Goal: Information Seeking & Learning: Learn about a topic

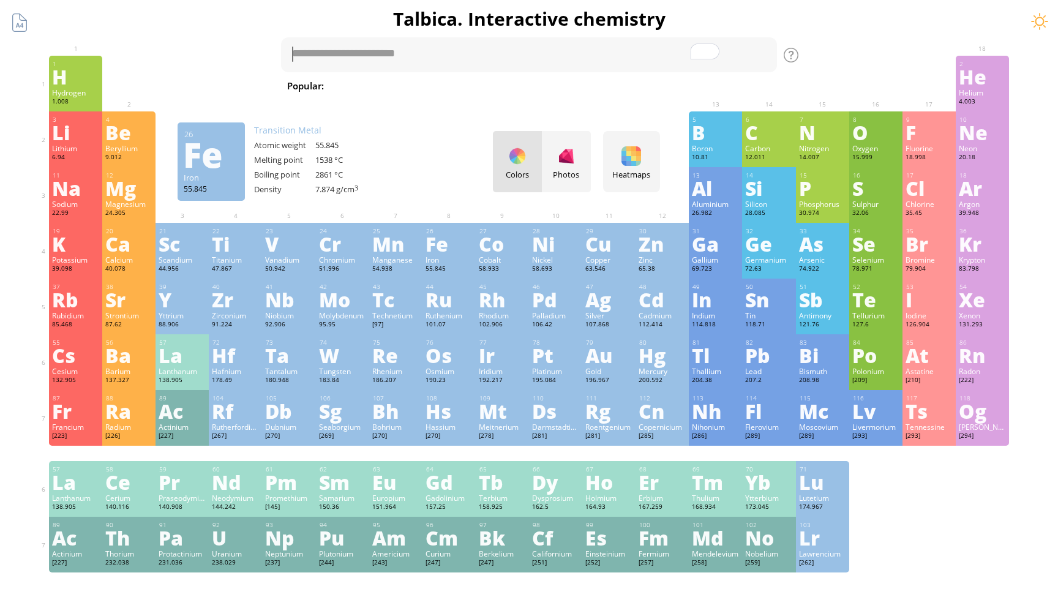
click at [436, 249] on div "Fe" at bounding box center [448, 244] width 47 height 20
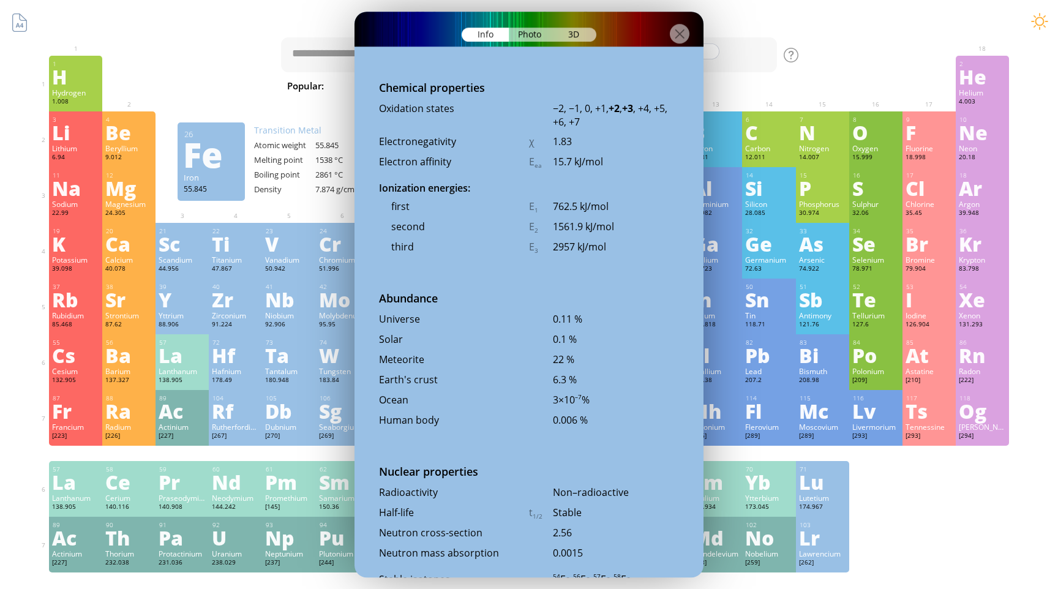
scroll to position [2492, 0]
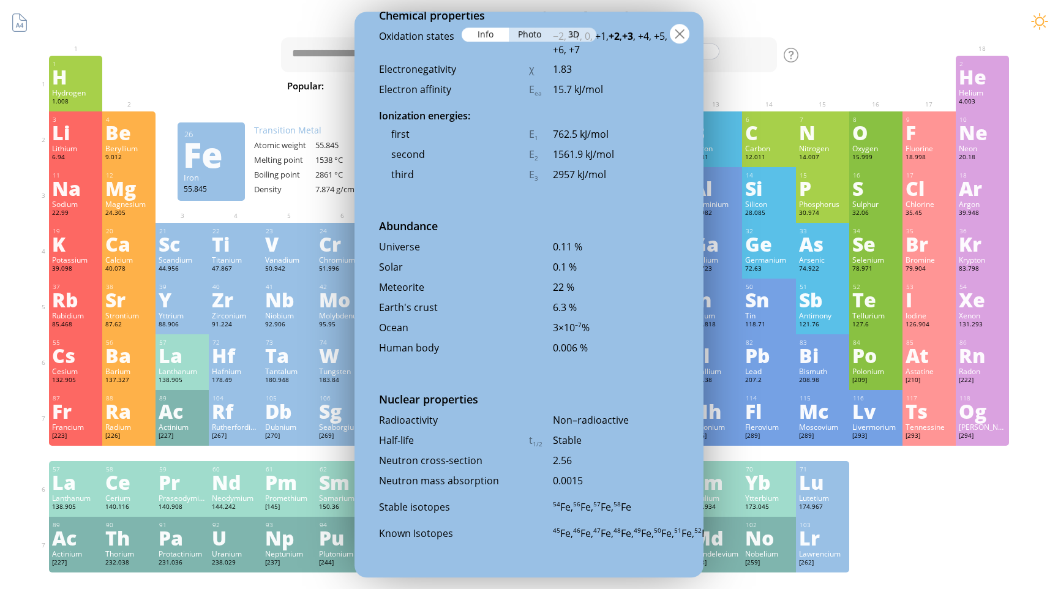
click at [681, 36] on div at bounding box center [680, 34] width 20 height 20
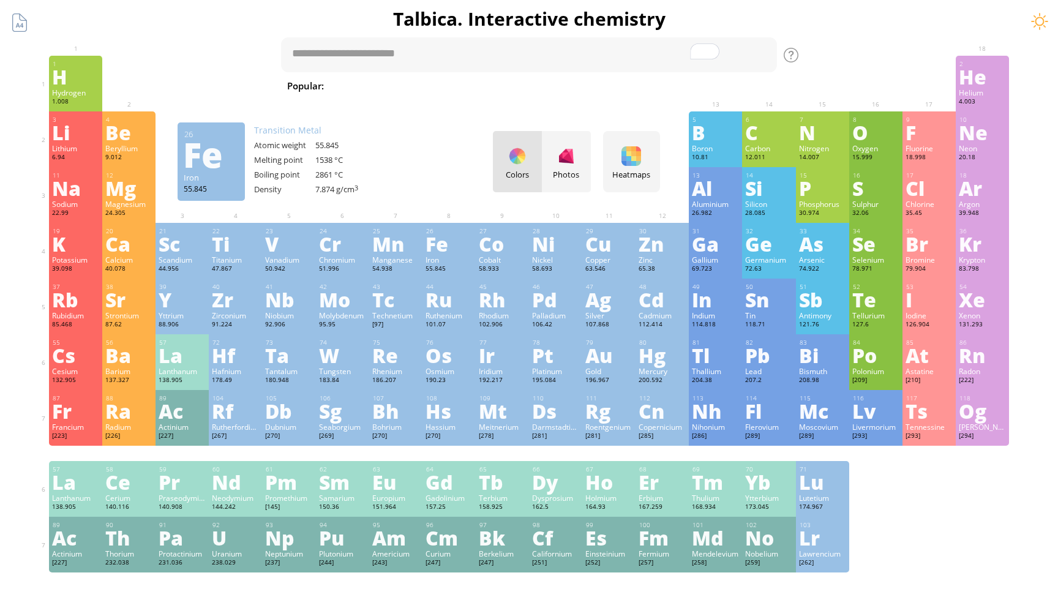
click at [925, 91] on span "[MEDICAL_DATA]" at bounding box center [969, 85] width 89 height 15
click at [741, 20] on h1 "Talbica. Interactive chemistry" at bounding box center [528, 18] width 979 height 25
click at [446, 56] on div "tab" at bounding box center [445, 54] width 37 height 18
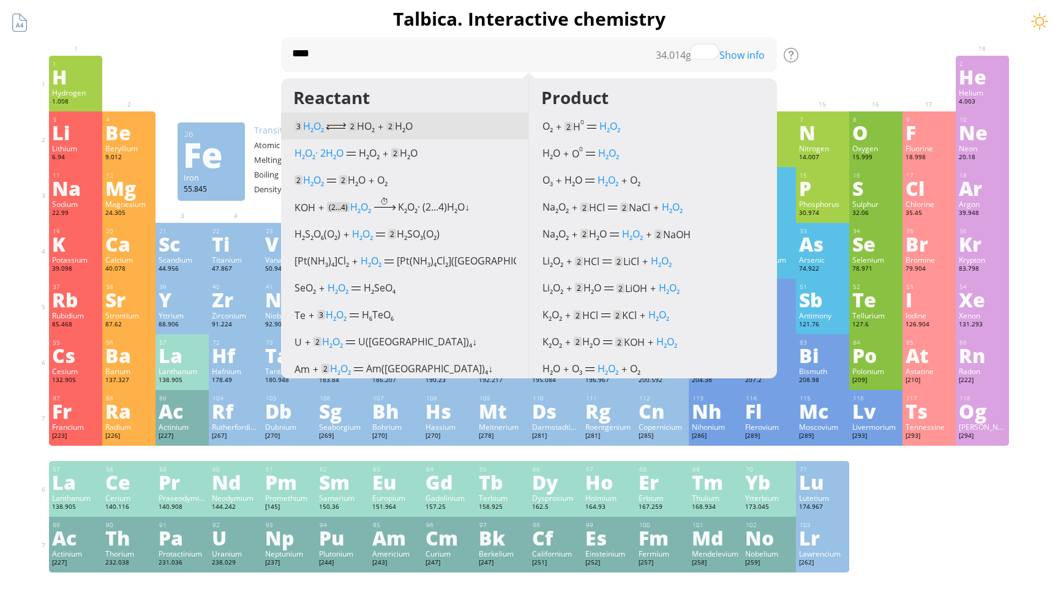
click at [409, 122] on span "H 2 O" at bounding box center [404, 125] width 18 height 13
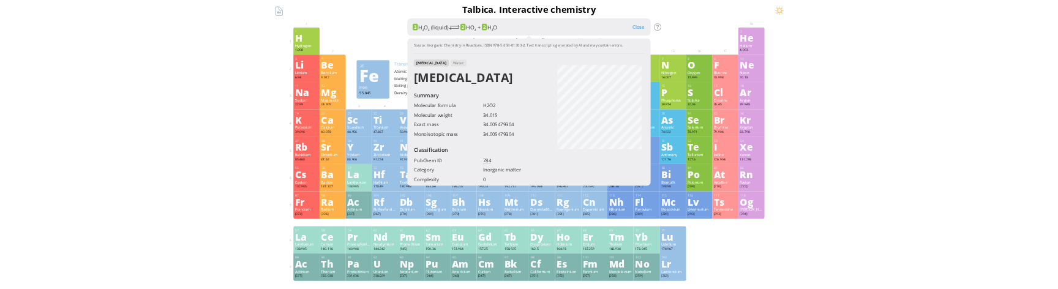
scroll to position [182, 0]
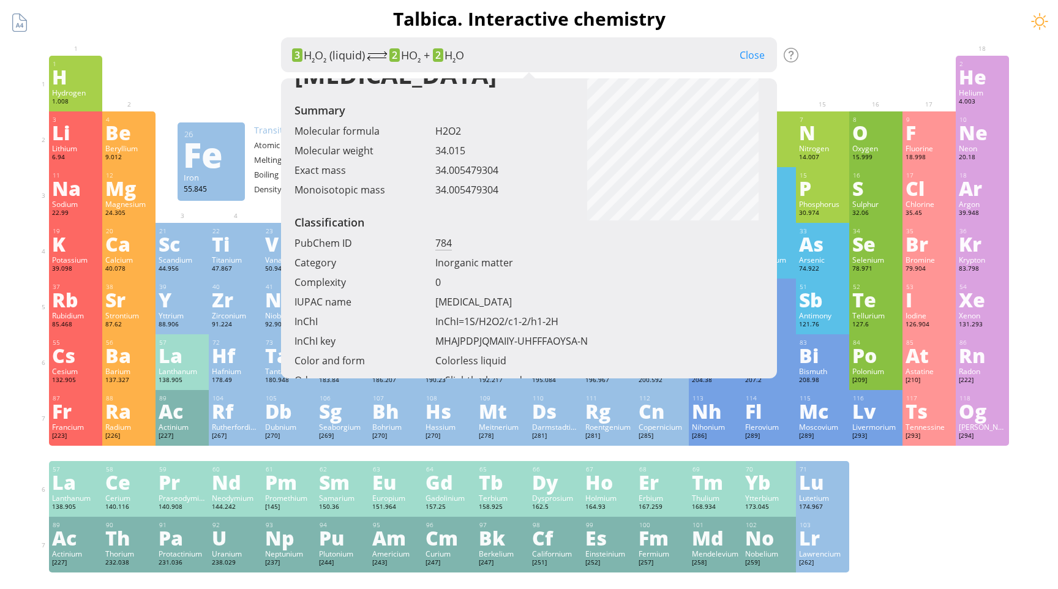
click at [345, 231] on div "Classification" at bounding box center [529, 225] width 470 height 21
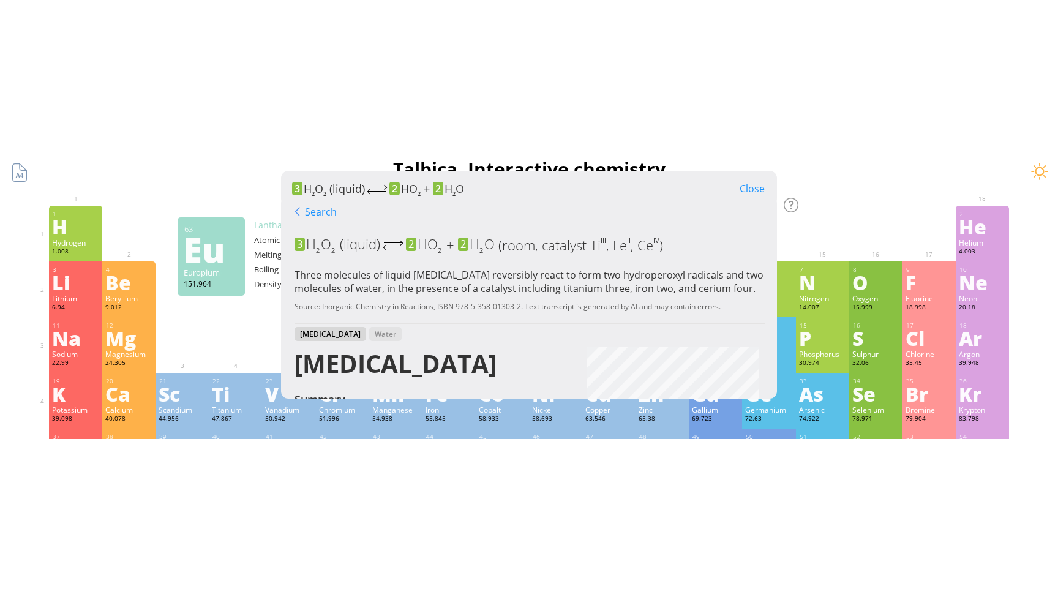
scroll to position [0, 0]
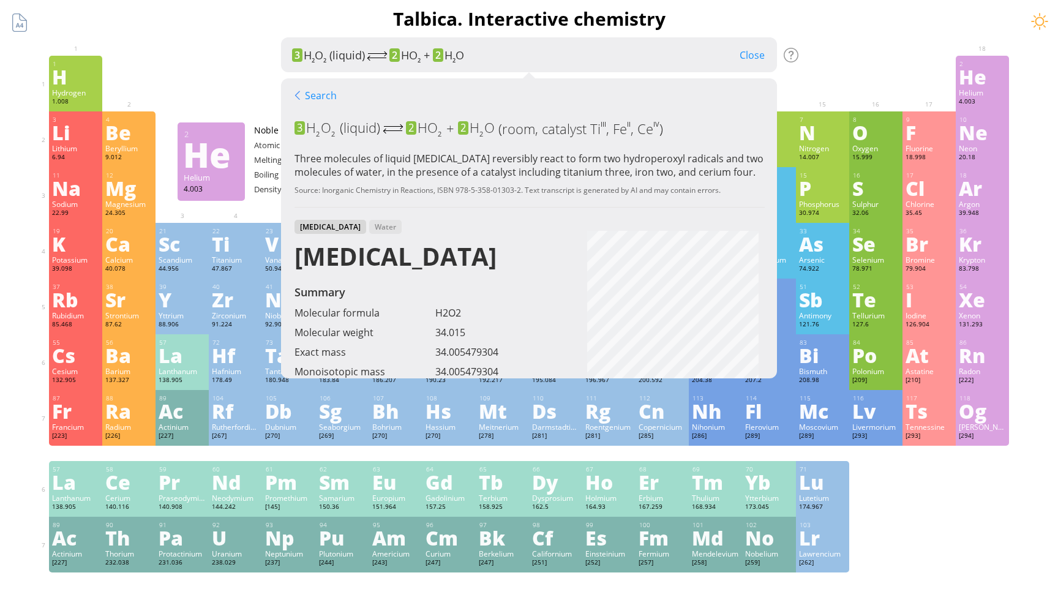
click at [925, 43] on div "Summary Molecular formula Molecular weight Exact mass Monoisotopic mass Classif…" at bounding box center [528, 518] width 991 height 1037
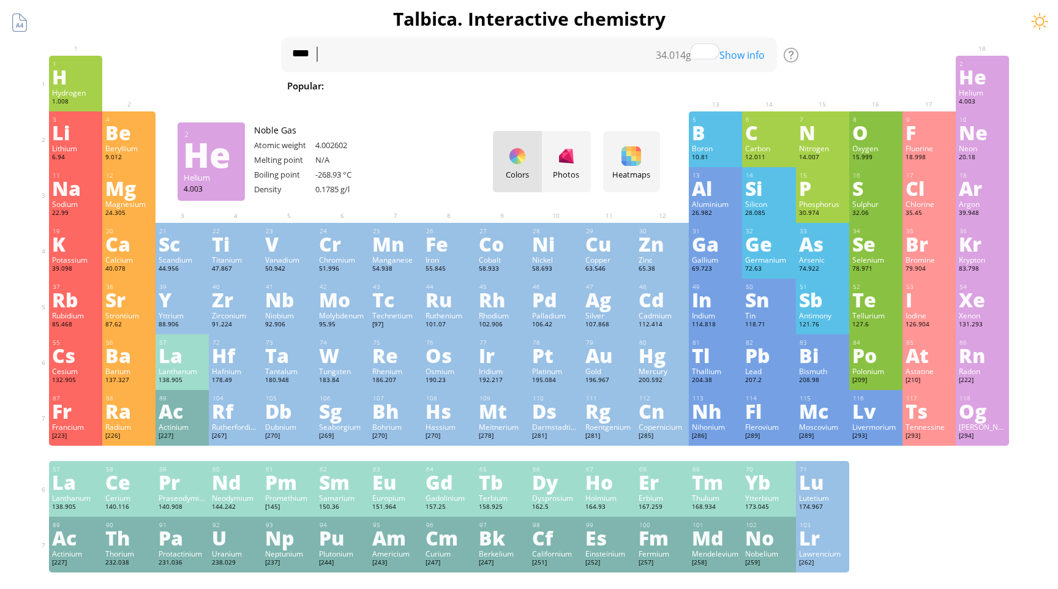
click at [977, 86] on div "He" at bounding box center [981, 77] width 47 height 20
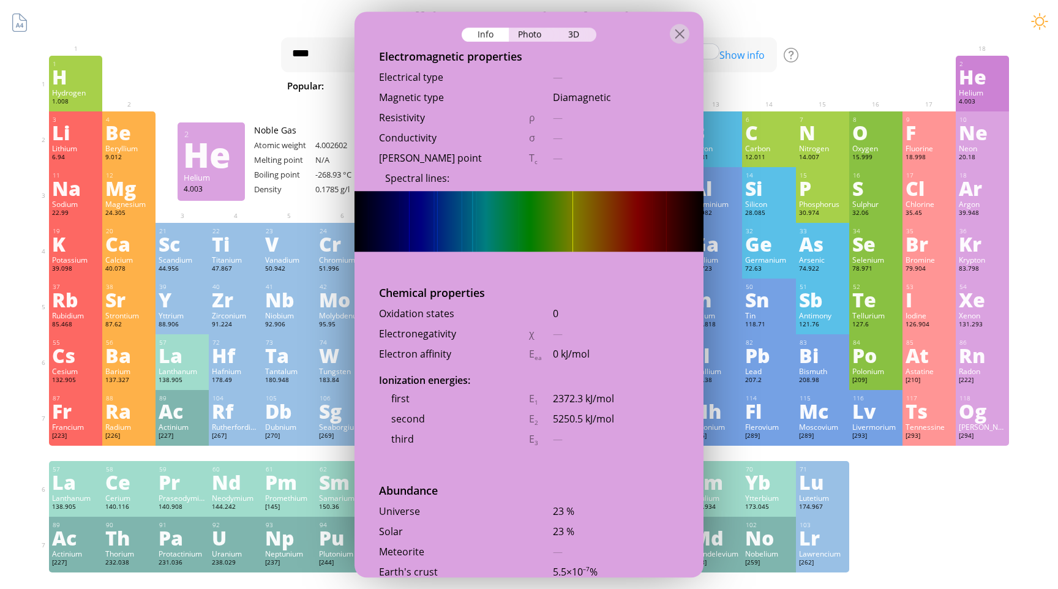
scroll to position [2430, 0]
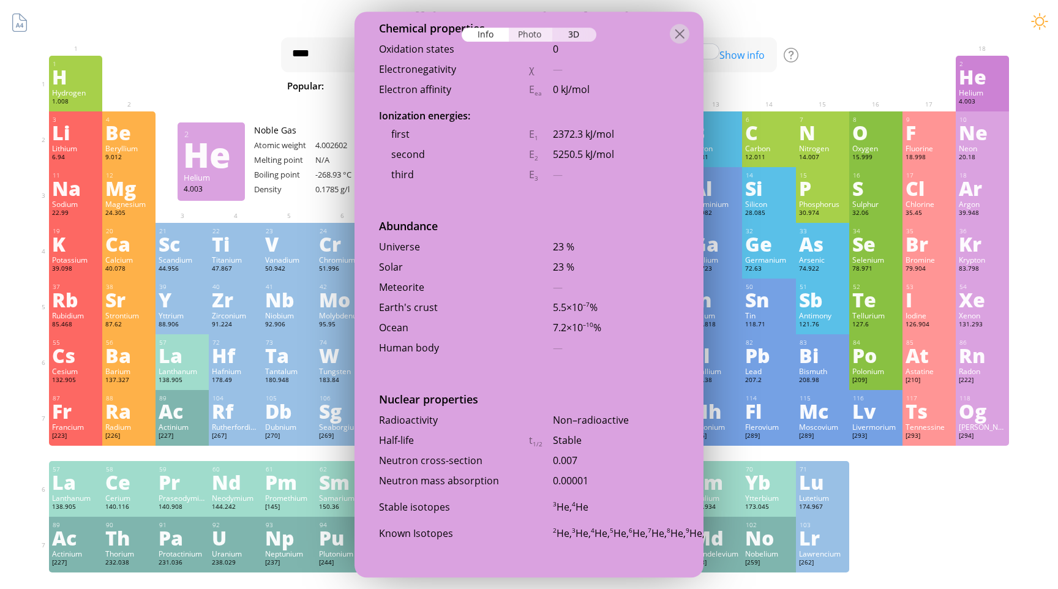
click at [532, 42] on div "Photo" at bounding box center [531, 35] width 44 height 14
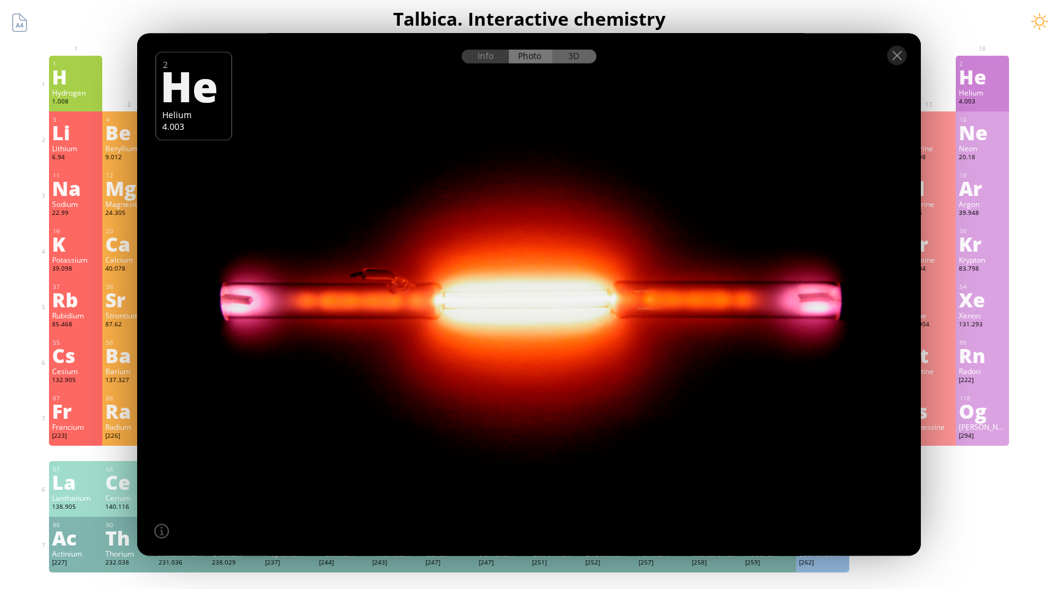
click at [570, 52] on div "3D" at bounding box center [574, 57] width 44 height 14
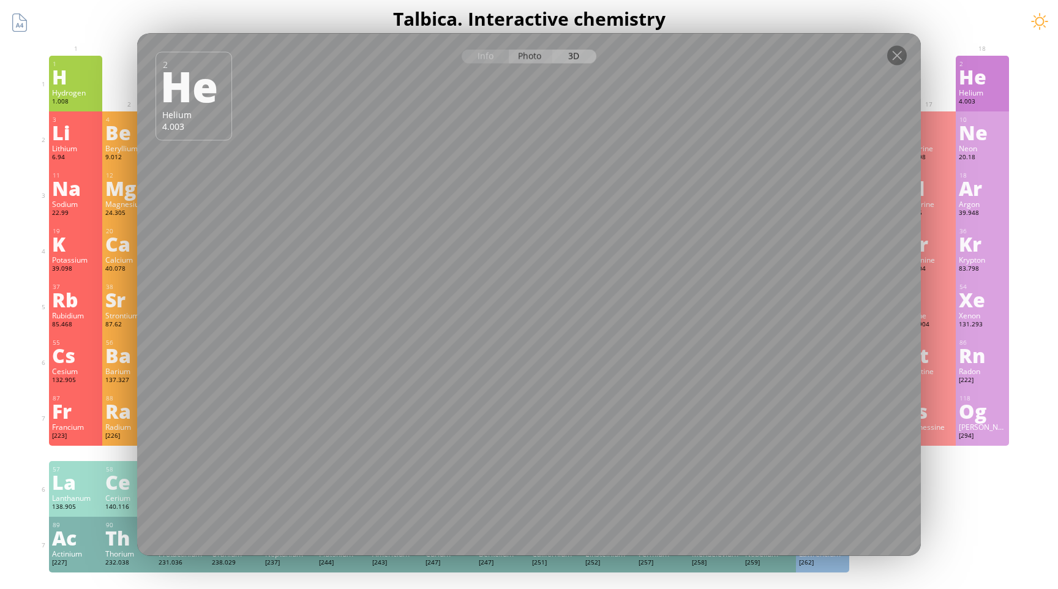
click at [532, 57] on div "Photo" at bounding box center [531, 57] width 44 height 14
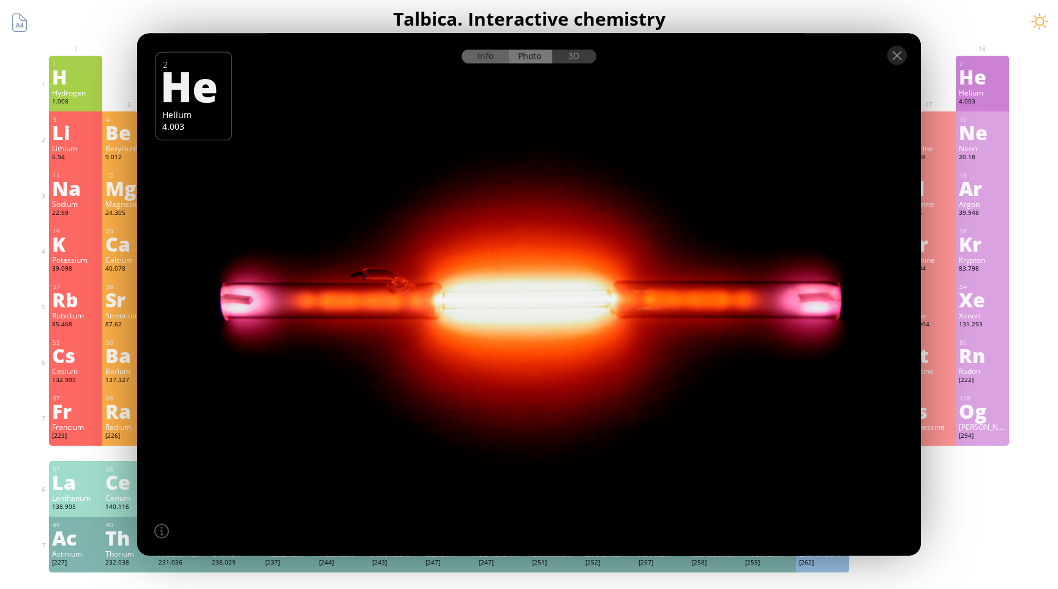
click at [495, 58] on div "Info" at bounding box center [484, 57] width 47 height 14
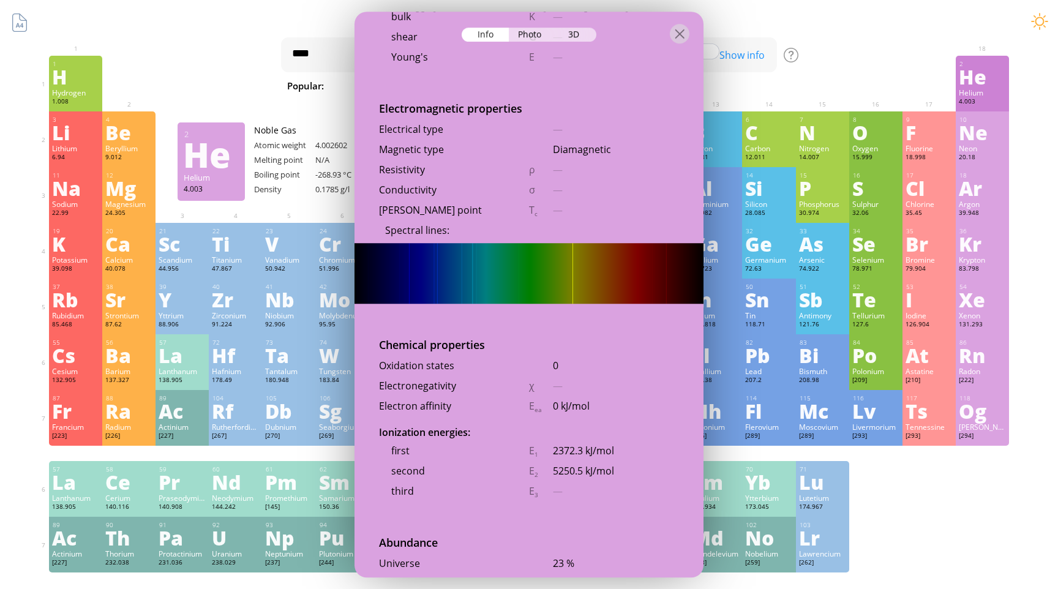
scroll to position [2105, 0]
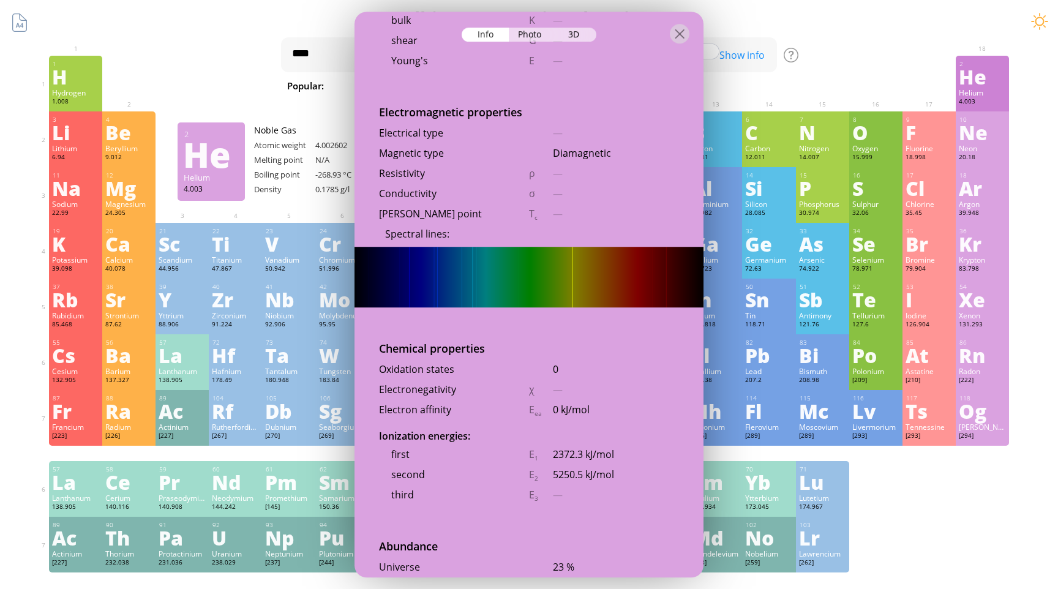
click at [575, 276] on img at bounding box center [528, 277] width 349 height 60
click at [578, 156] on div "Diamagnetic" at bounding box center [616, 153] width 126 height 13
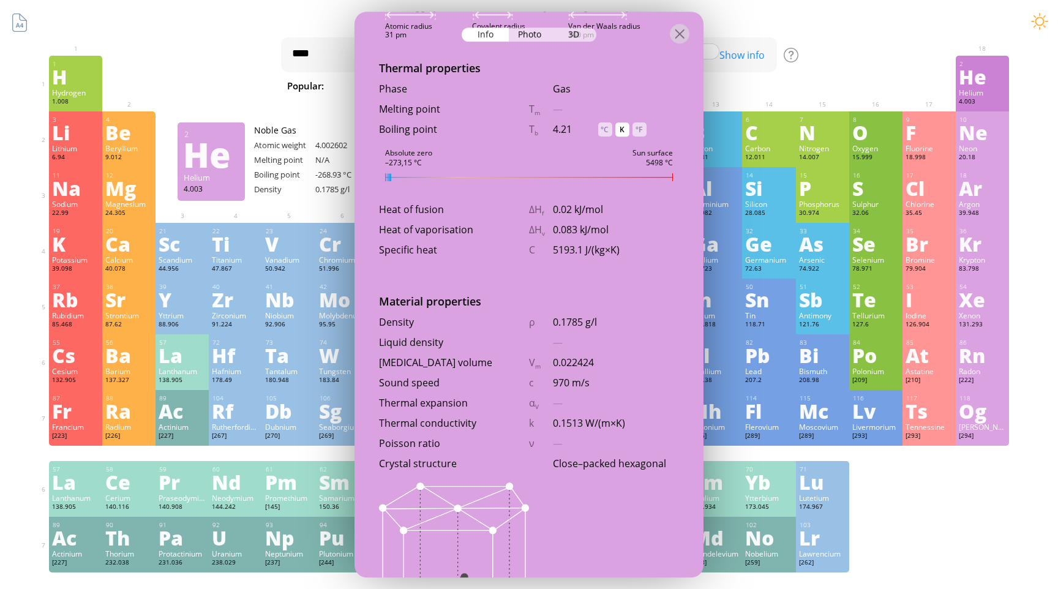
scroll to position [1166, 0]
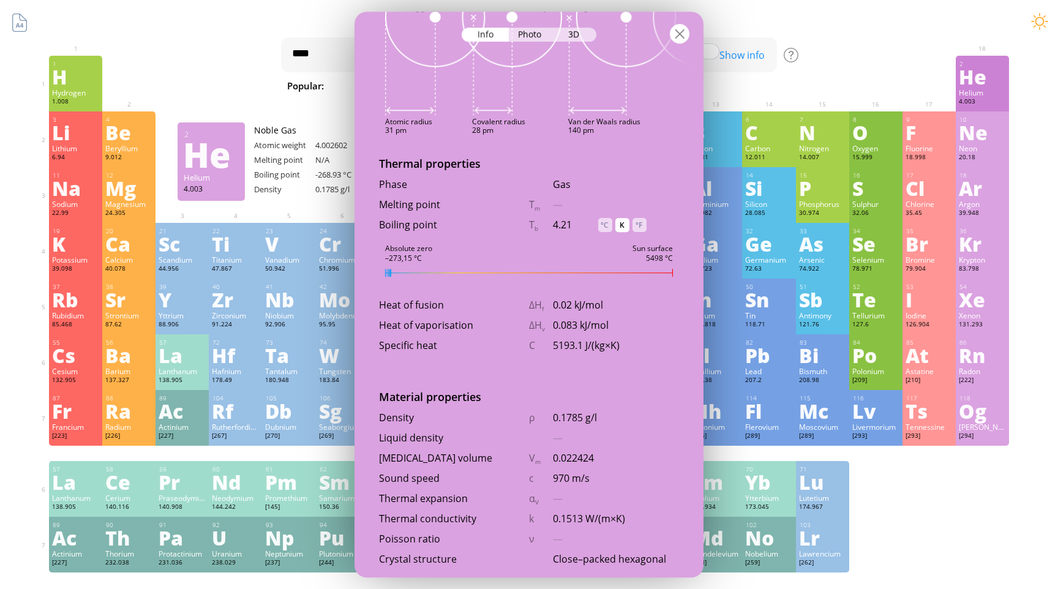
click at [682, 29] on div at bounding box center [680, 34] width 20 height 20
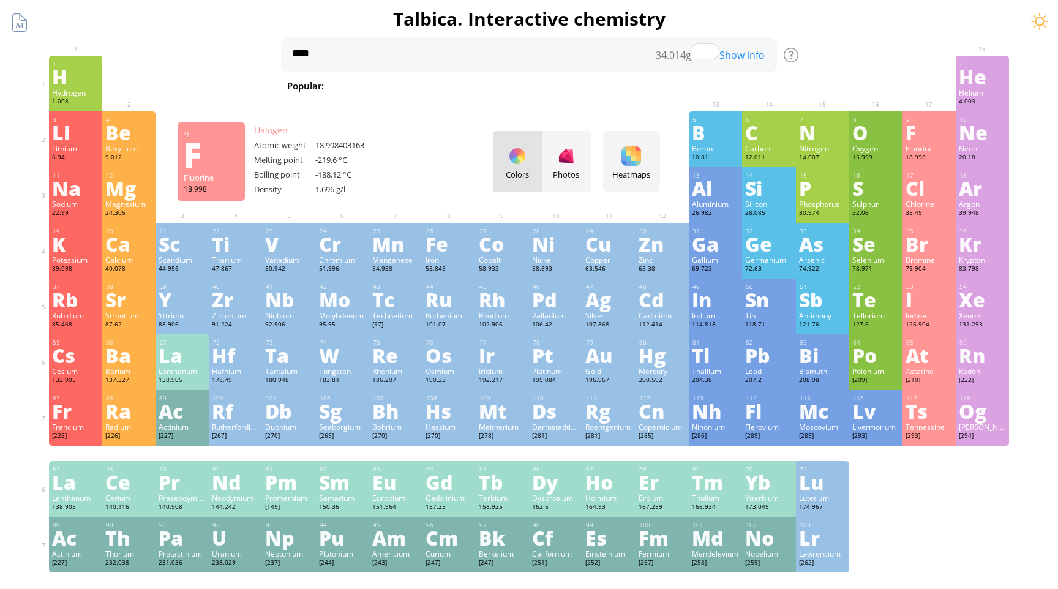
click at [930, 140] on div "F" at bounding box center [928, 132] width 47 height 20
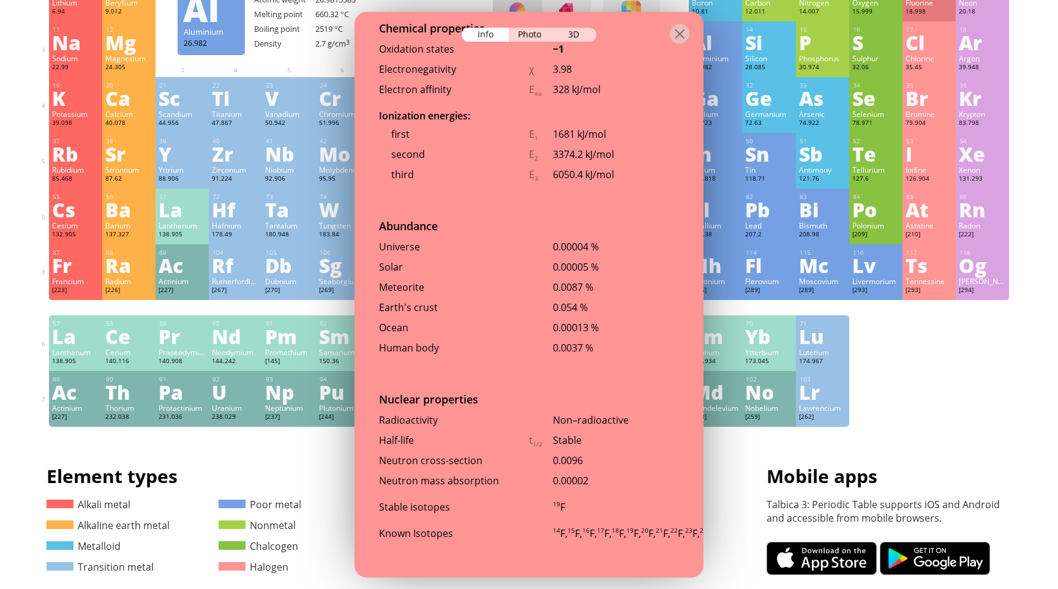
scroll to position [149, 0]
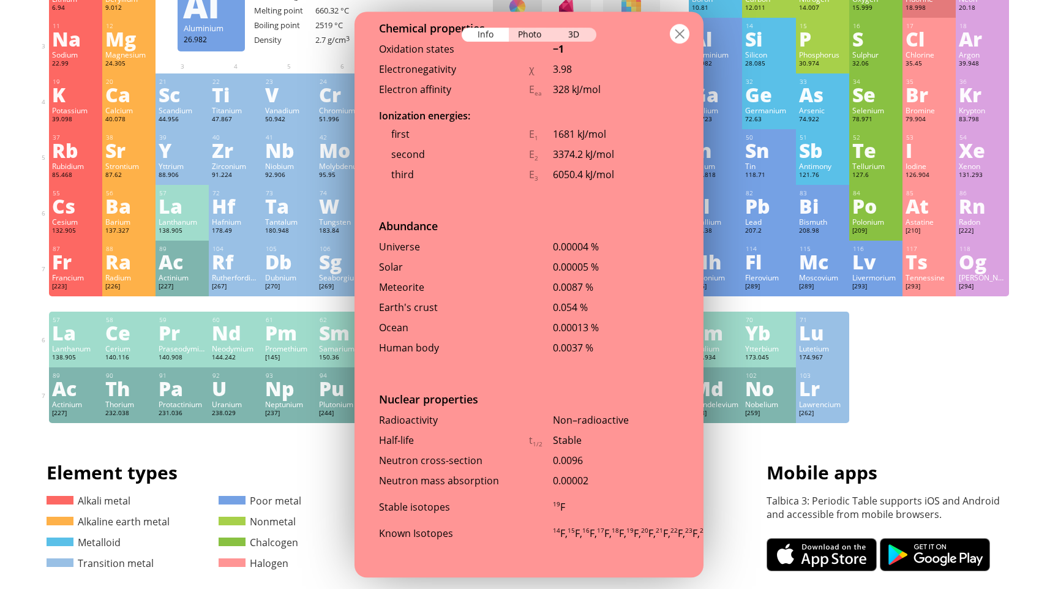
click at [685, 36] on div at bounding box center [680, 34] width 20 height 20
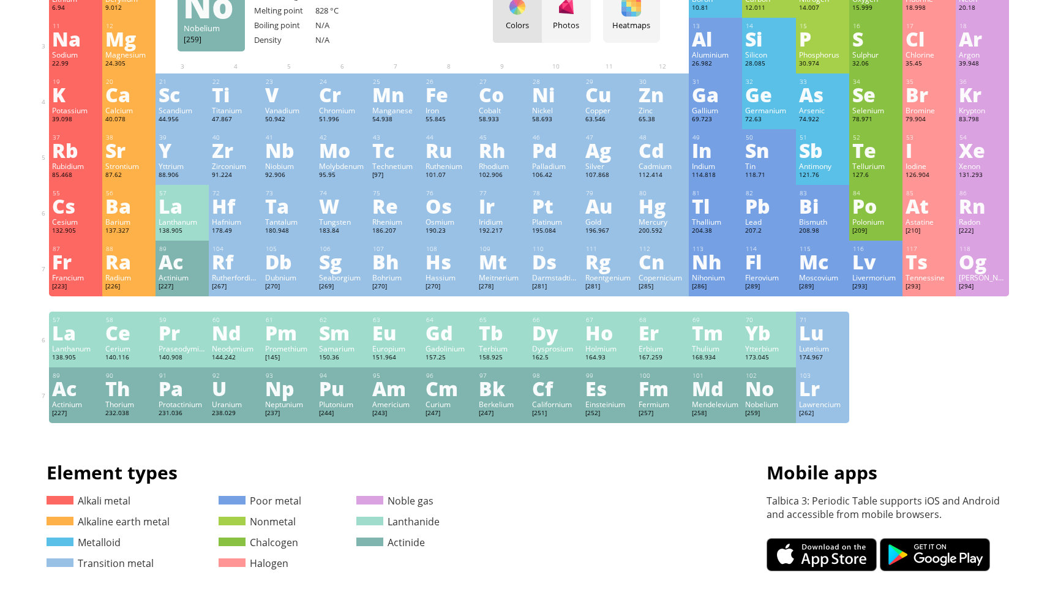
click at [816, 555] on link at bounding box center [821, 554] width 110 height 33
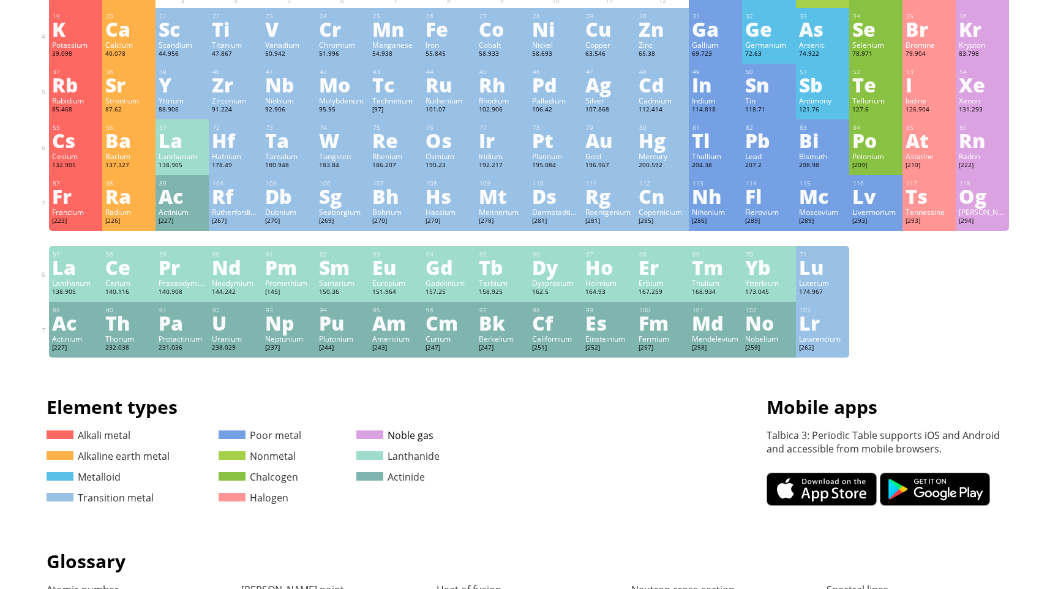
scroll to position [463, 0]
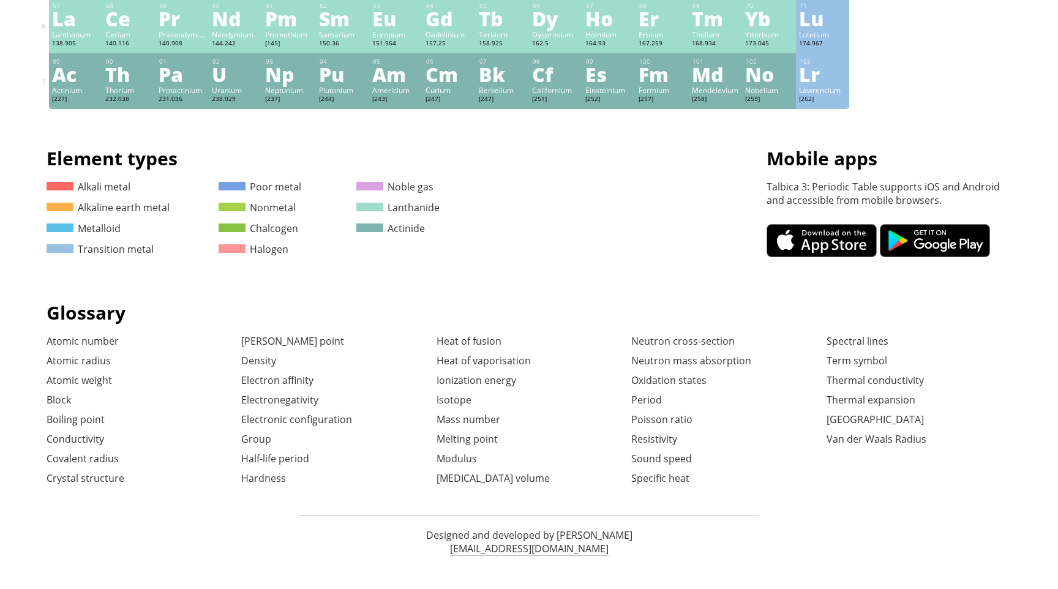
click at [599, 534] on p "Designed and developed by [PERSON_NAME]" at bounding box center [528, 534] width 459 height 13
click at [629, 541] on div "Designed and developed by [PERSON_NAME] [EMAIL_ADDRESS][DOMAIN_NAME]" at bounding box center [528, 541] width 459 height 53
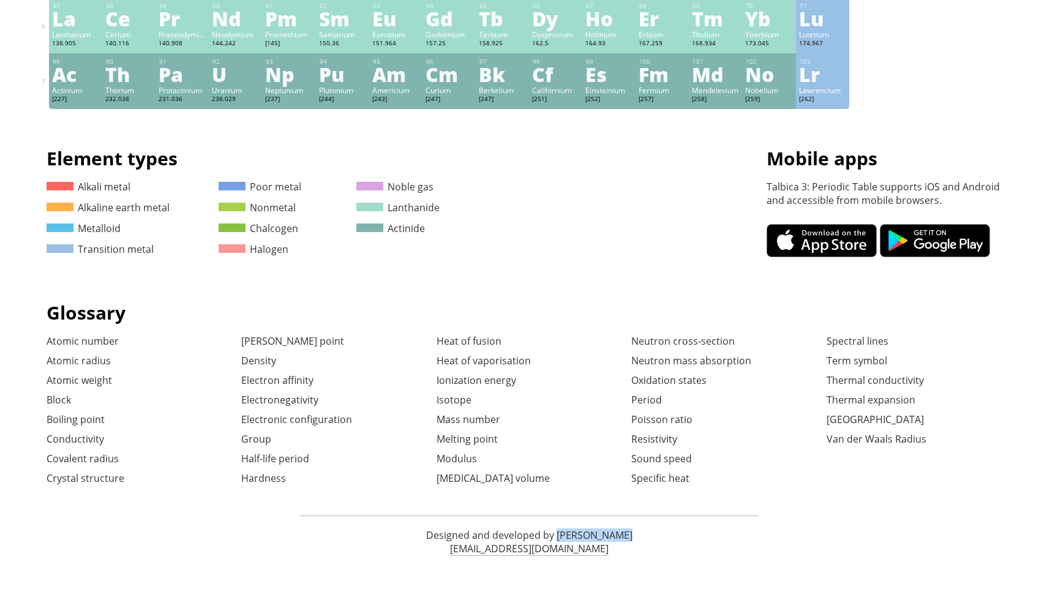
drag, startPoint x: 631, startPoint y: 540, endPoint x: 558, endPoint y: 537, distance: 72.9
click at [558, 537] on p "Designed and developed by [PERSON_NAME]" at bounding box center [528, 534] width 459 height 13
click at [883, 400] on link "Thermal expansion" at bounding box center [870, 399] width 89 height 13
click at [838, 366] on link "Term symbol" at bounding box center [856, 360] width 61 height 13
click at [469, 479] on link "[MEDICAL_DATA] volume" at bounding box center [492, 477] width 113 height 13
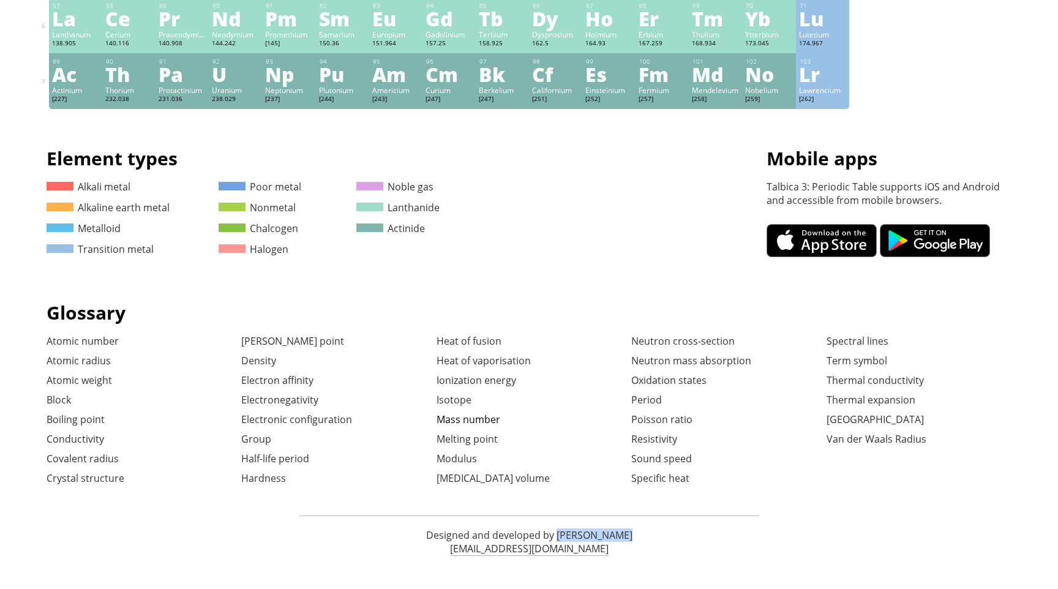
click at [476, 416] on link "Mass number" at bounding box center [468, 418] width 64 height 13
click at [270, 367] on link "Density" at bounding box center [258, 360] width 35 height 13
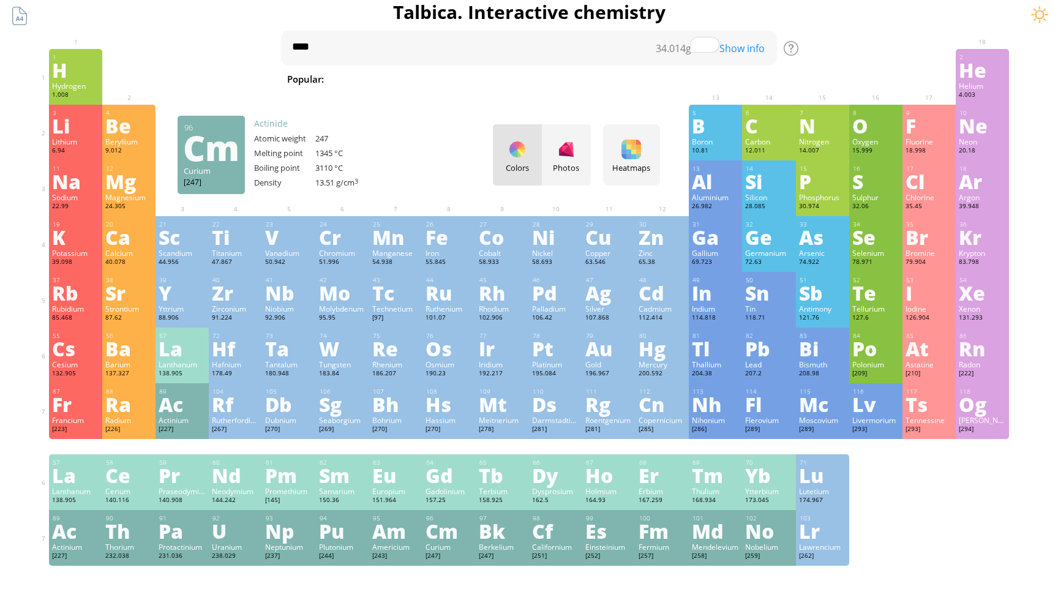
scroll to position [0, 0]
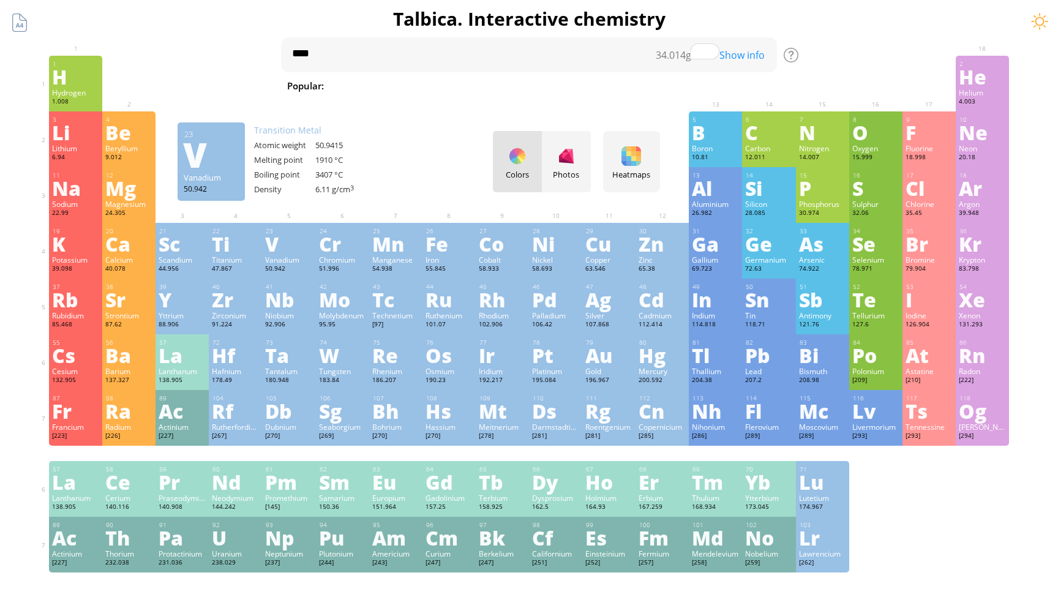
click at [724, 84] on span "[MEDICAL_DATA]" at bounding box center [768, 85] width 89 height 15
click at [735, 55] on div "Show info" at bounding box center [745, 54] width 61 height 13
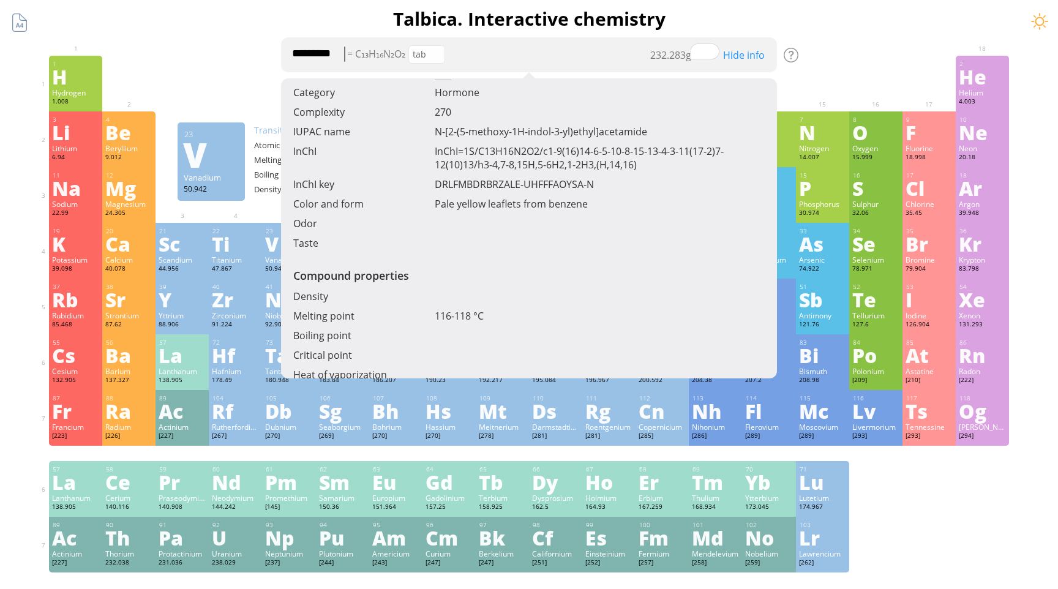
scroll to position [217, 0]
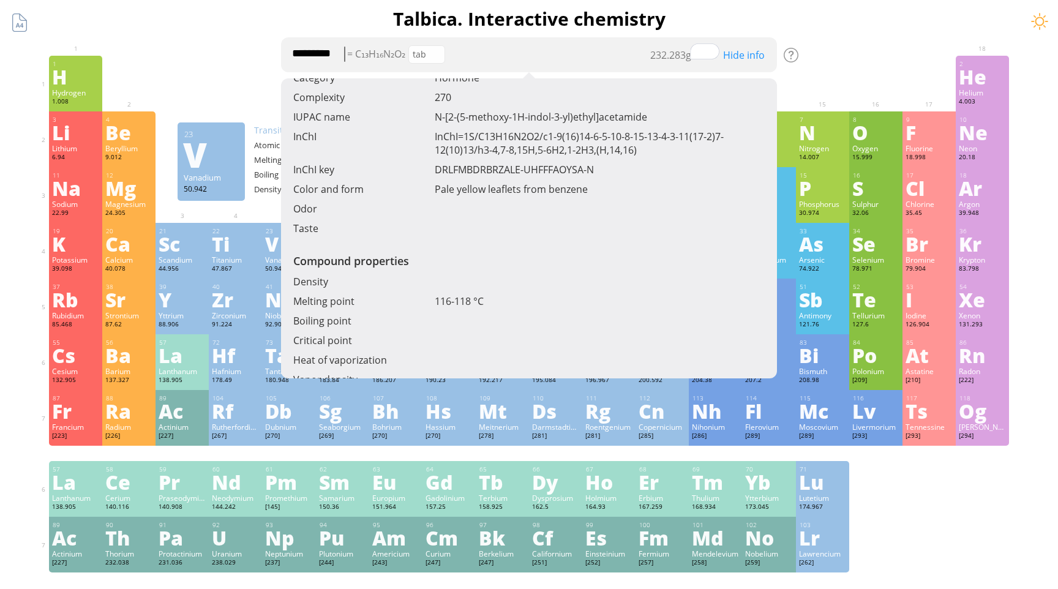
click at [486, 58] on textarea "*********" at bounding box center [529, 54] width 496 height 35
click at [510, 17] on h1 "Talbica. Interactive chemistry" at bounding box center [528, 18] width 979 height 25
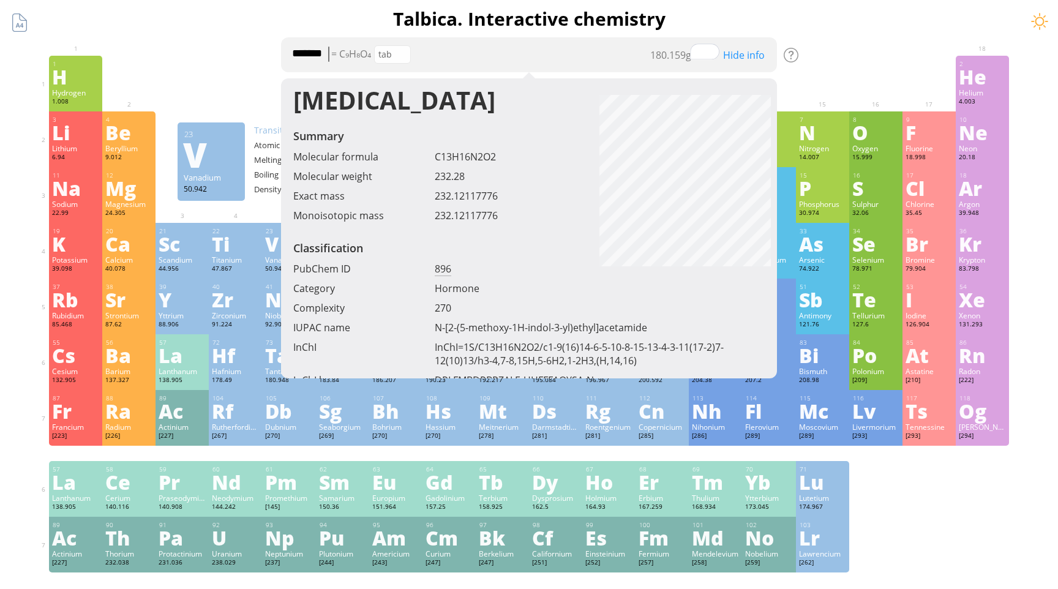
scroll to position [5, 0]
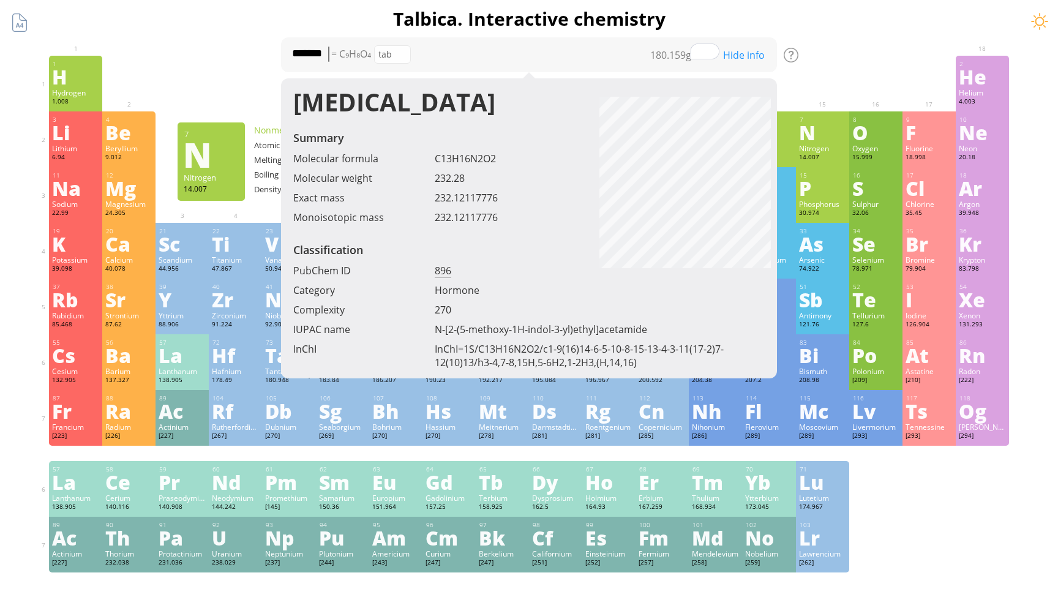
click at [831, 138] on div "N" at bounding box center [822, 132] width 47 height 20
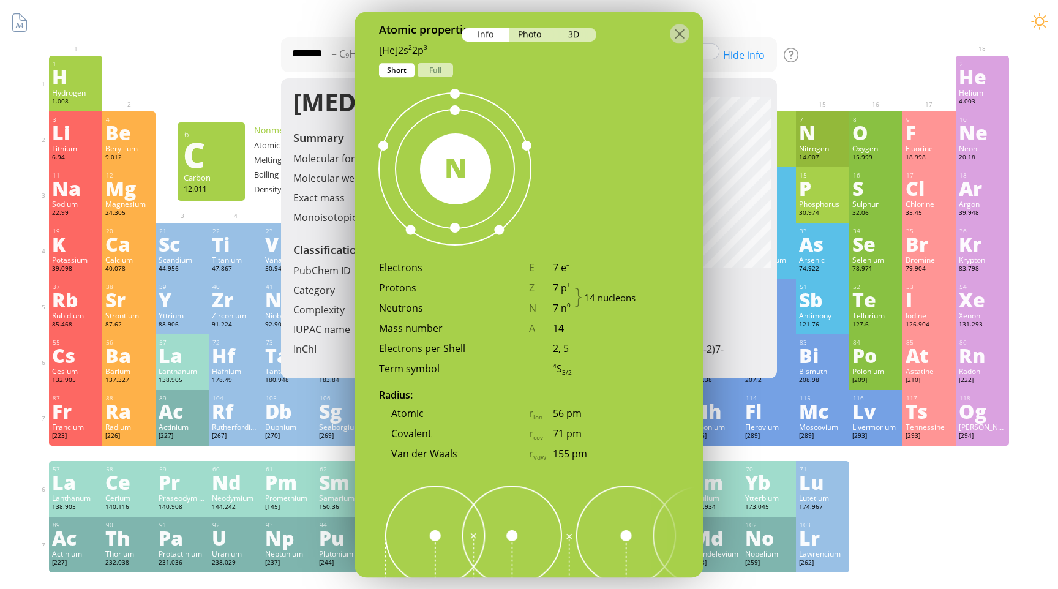
scroll to position [0, 0]
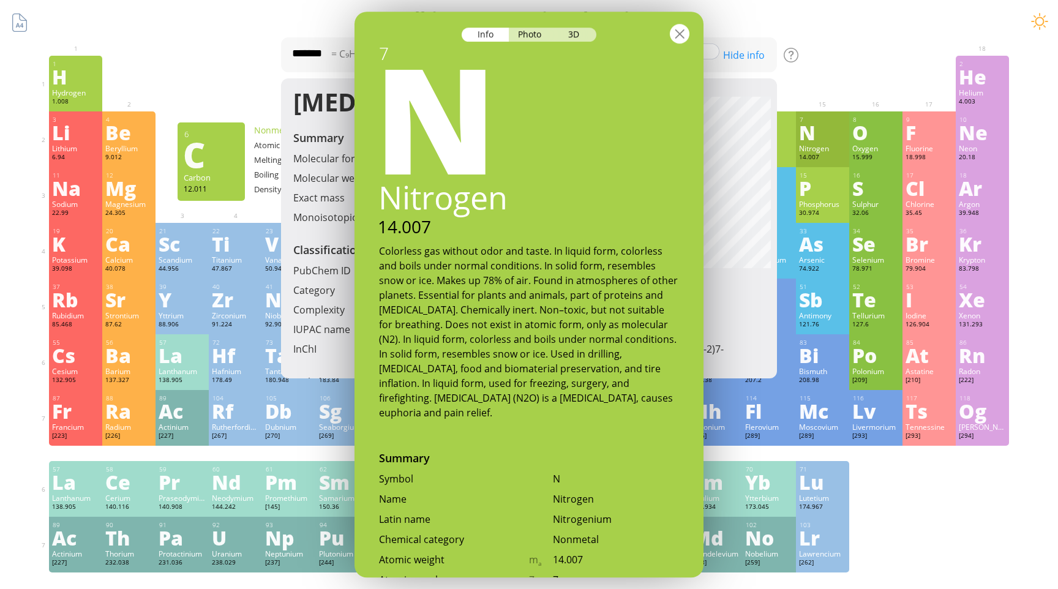
click at [683, 39] on div at bounding box center [680, 34] width 20 height 20
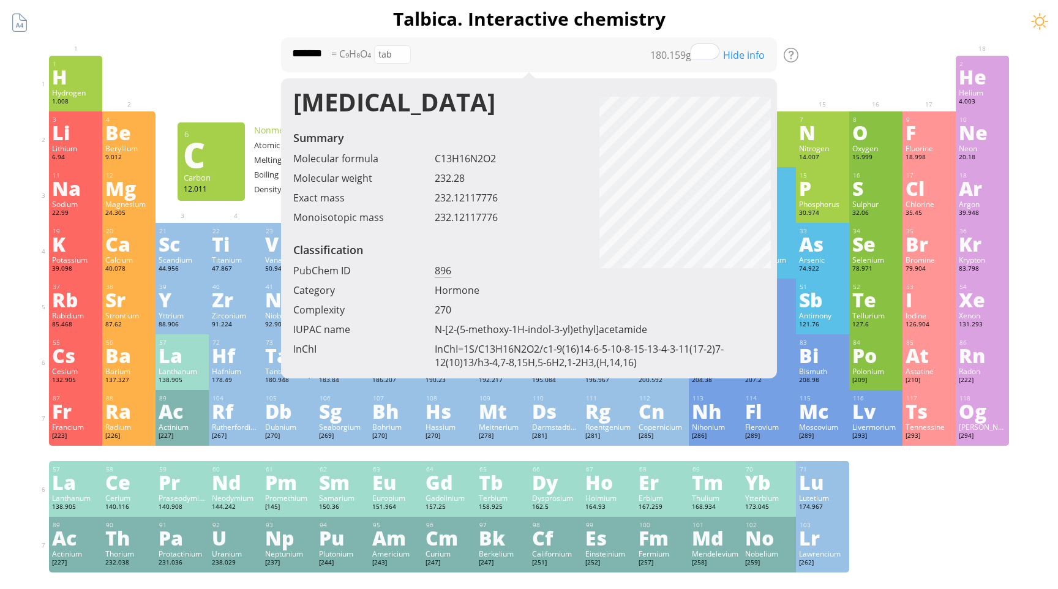
click at [817, 59] on div at bounding box center [822, 65] width 53 height 18
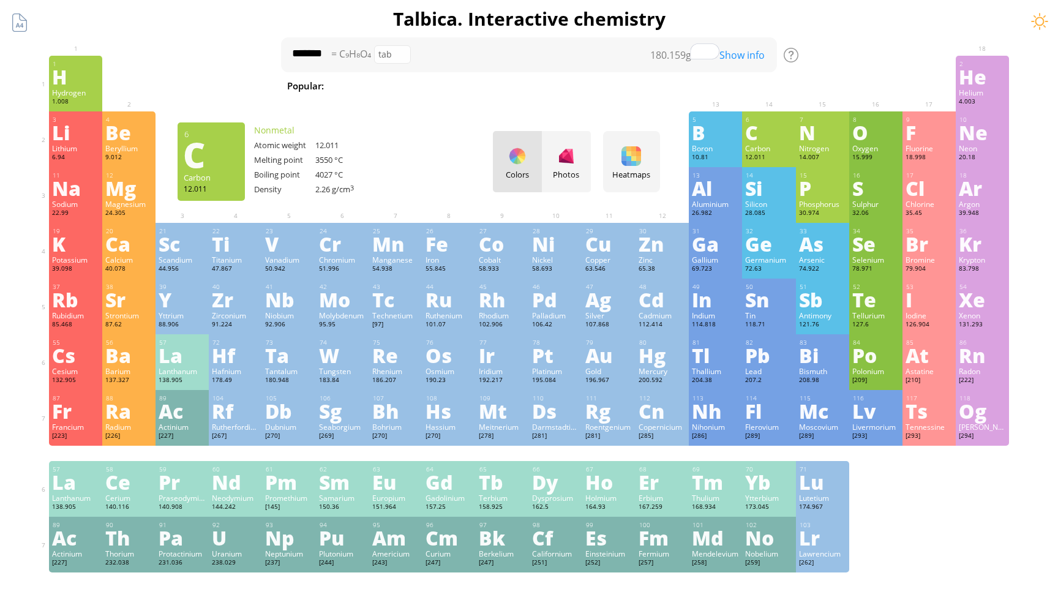
click at [667, 91] on span "Methane" at bounding box center [693, 85] width 53 height 15
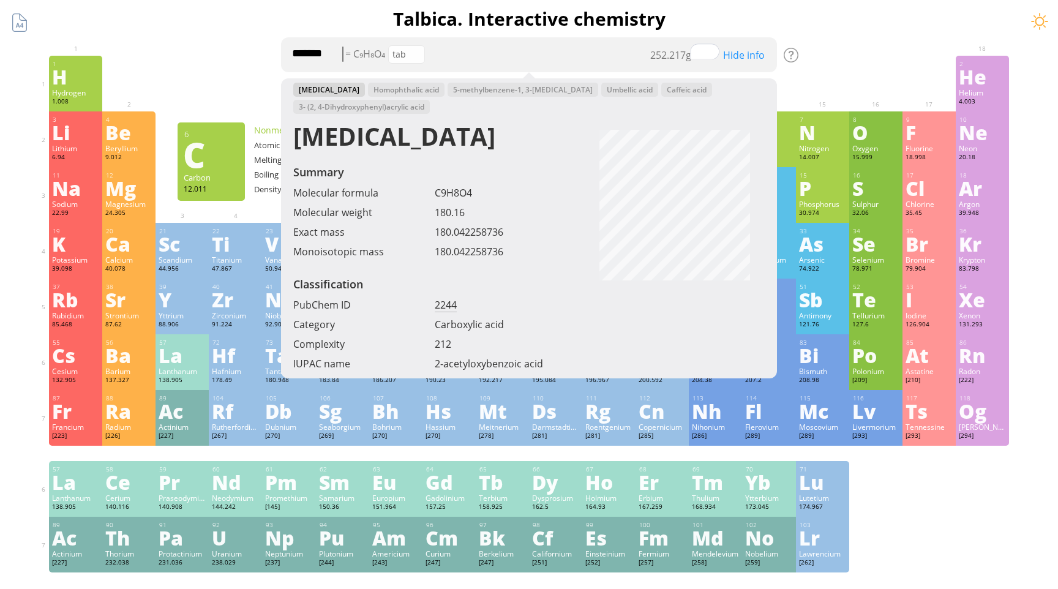
type textarea "*******"
click at [606, 15] on h1 "Talbica. Interactive chemistry" at bounding box center [528, 18] width 979 height 25
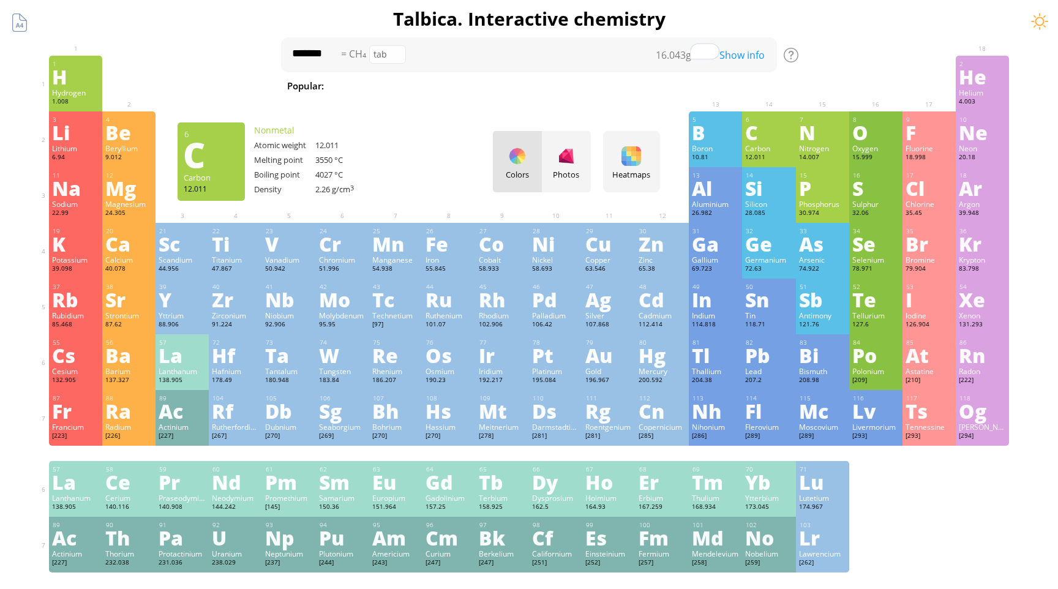
click at [726, 60] on div "Show info" at bounding box center [745, 54] width 61 height 13
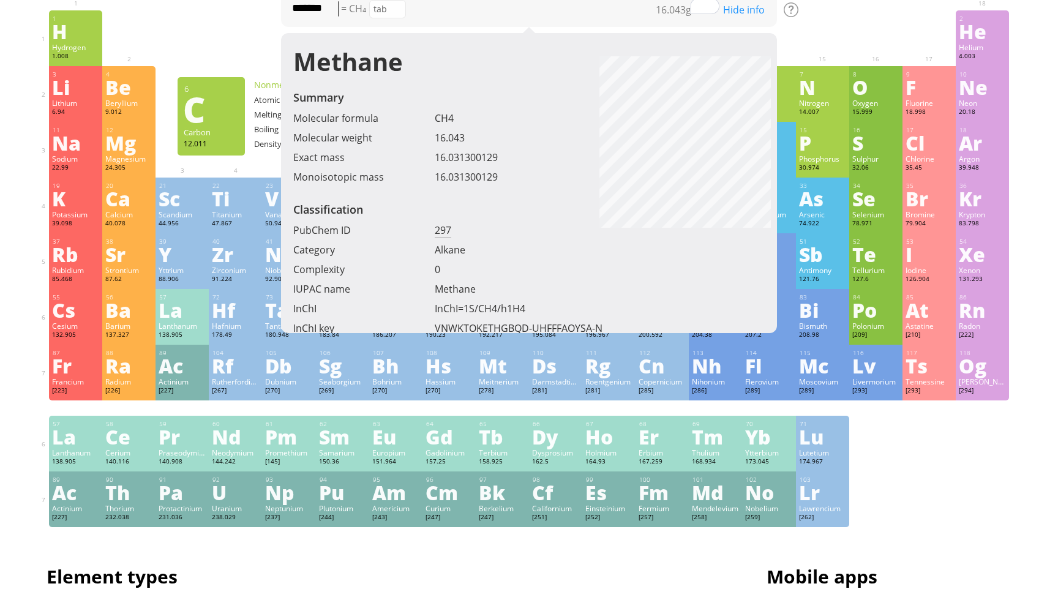
click at [444, 225] on link "297" at bounding box center [443, 230] width 17 height 14
